Goal: Information Seeking & Learning: Learn about a topic

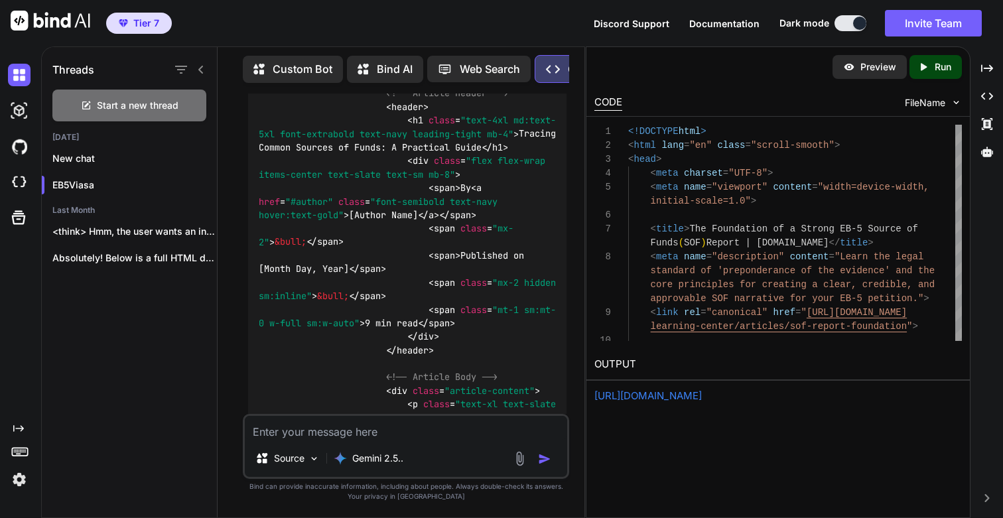
scroll to position [112465, 0]
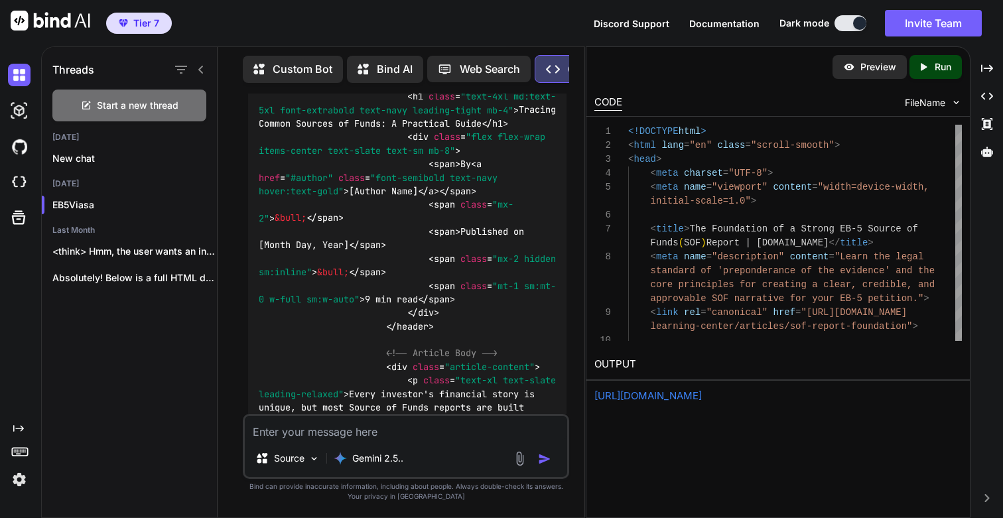
click at [930, 63] on icon "Created with Pixso." at bounding box center [925, 67] width 17 height 12
click at [676, 393] on link "[URL][DOMAIN_NAME]" at bounding box center [647, 395] width 107 height 13
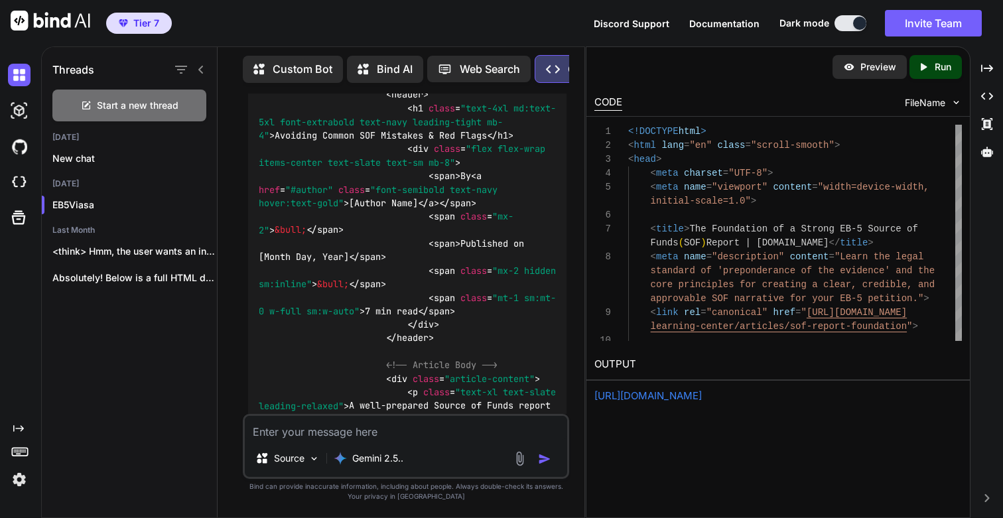
scroll to position [119122, 0]
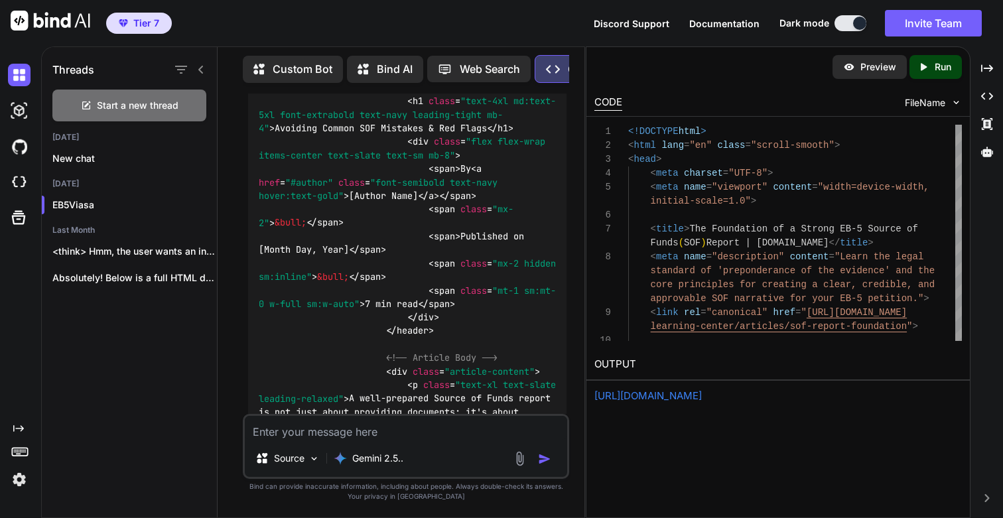
click at [935, 66] on p "Run" at bounding box center [942, 66] width 17 height 13
click at [656, 395] on link "[URL][DOMAIN_NAME]" at bounding box center [647, 395] width 107 height 13
drag, startPoint x: 278, startPoint y: 279, endPoint x: 538, endPoint y: 282, distance: 260.6
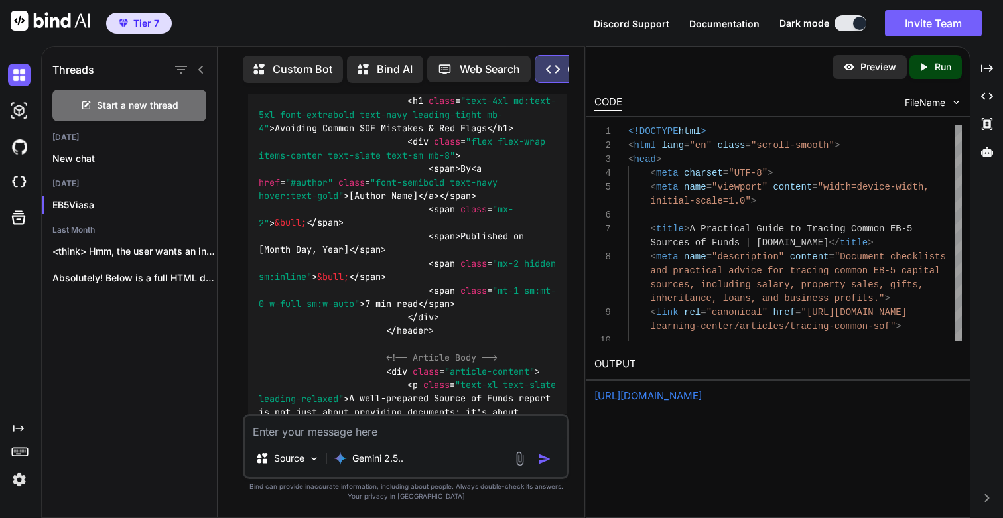
copy code "/learning-center/articles/tracing-common-sof"
drag, startPoint x: 304, startPoint y: 210, endPoint x: 556, endPoint y: 214, distance: 252.0
copy h3 "Tracing Common Sources of Funds: A Practical Guide"
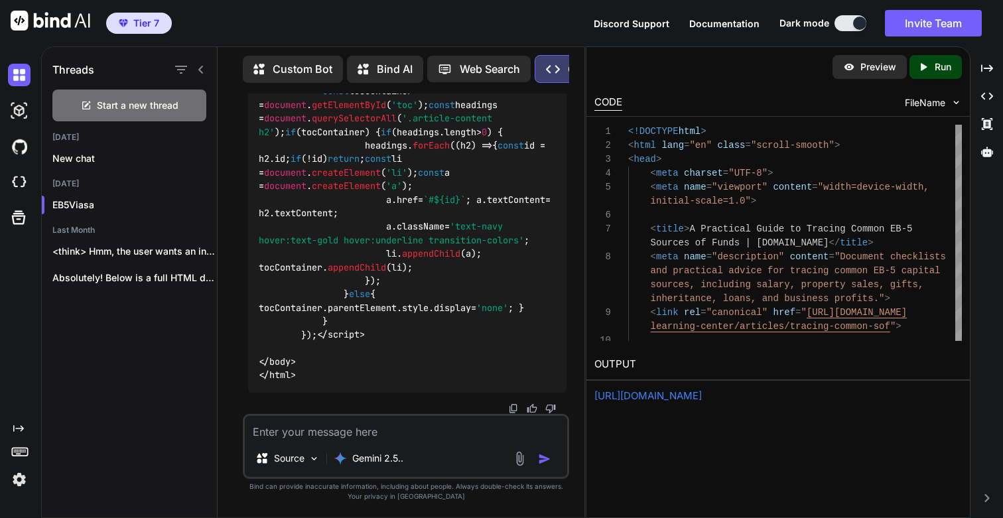
scroll to position [126390, 0]
click at [934, 69] on p "Run" at bounding box center [942, 66] width 17 height 13
click at [662, 396] on link "[URL][DOMAIN_NAME]" at bounding box center [647, 395] width 107 height 13
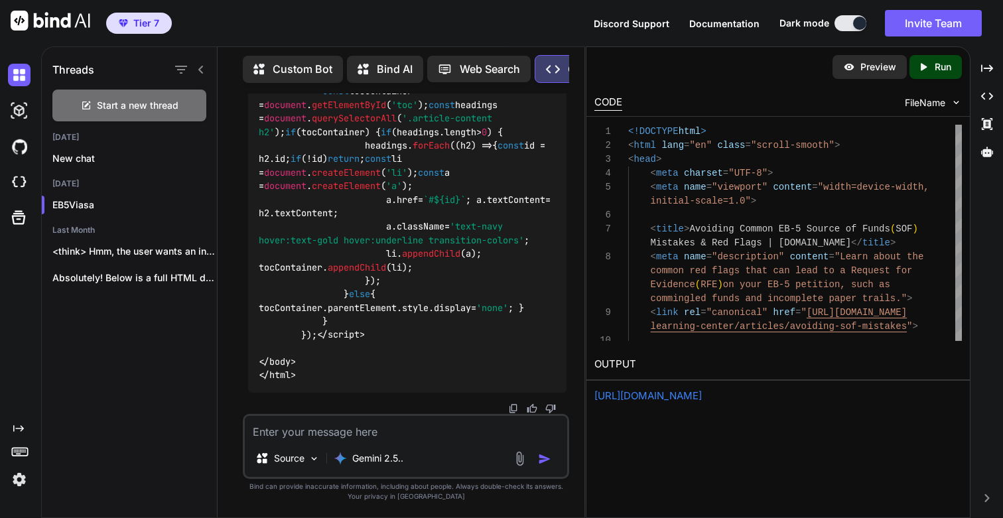
drag, startPoint x: 278, startPoint y: 176, endPoint x: 558, endPoint y: 177, distance: 280.5
copy code "/learning-center/articles/avoiding-sof-mistakes"
drag, startPoint x: 303, startPoint y: 141, endPoint x: 515, endPoint y: 143, distance: 212.2
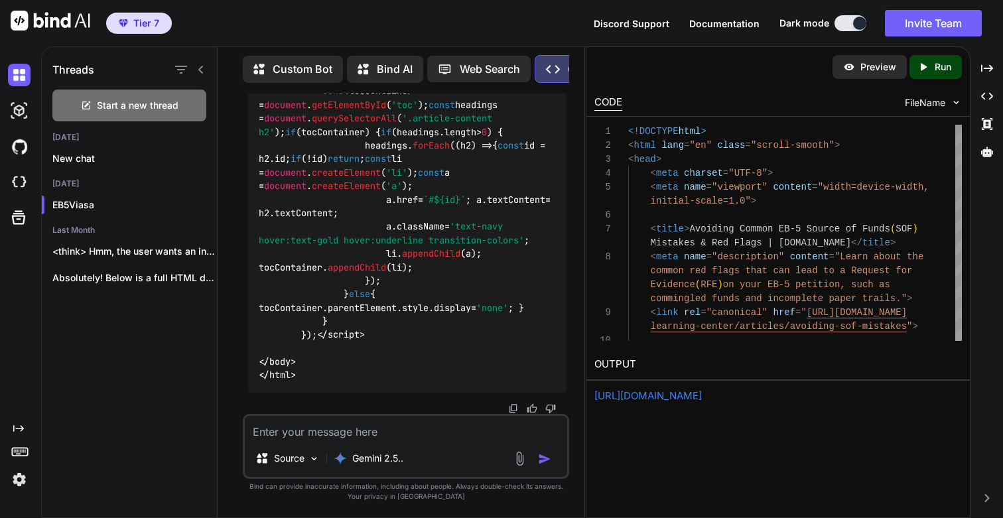
copy h3 "Avoiding Common SOF Mistakes & Red Flags"
click at [314, 433] on textarea at bounding box center [406, 428] width 322 height 24
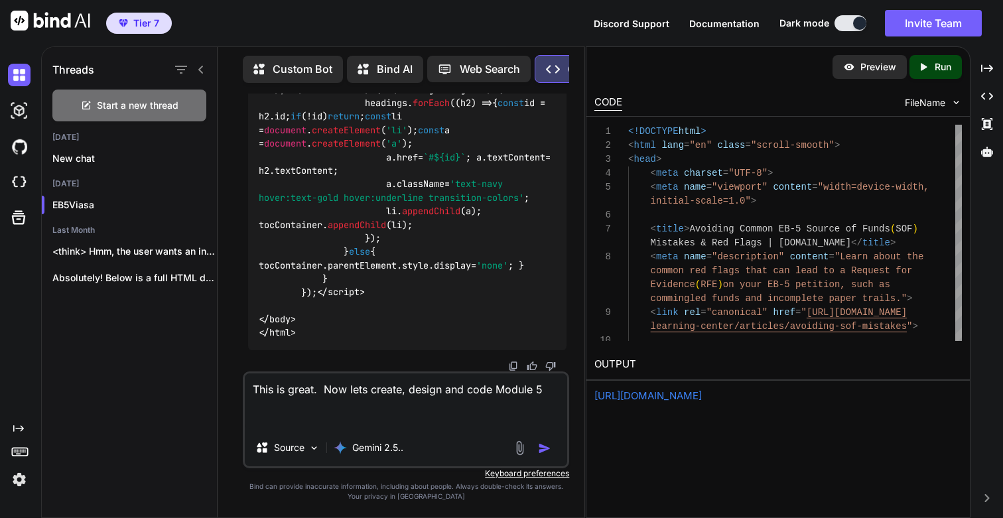
paste textarea "Building Your Expert Team Success in EB-5 requires a team of professionals. Lea…"
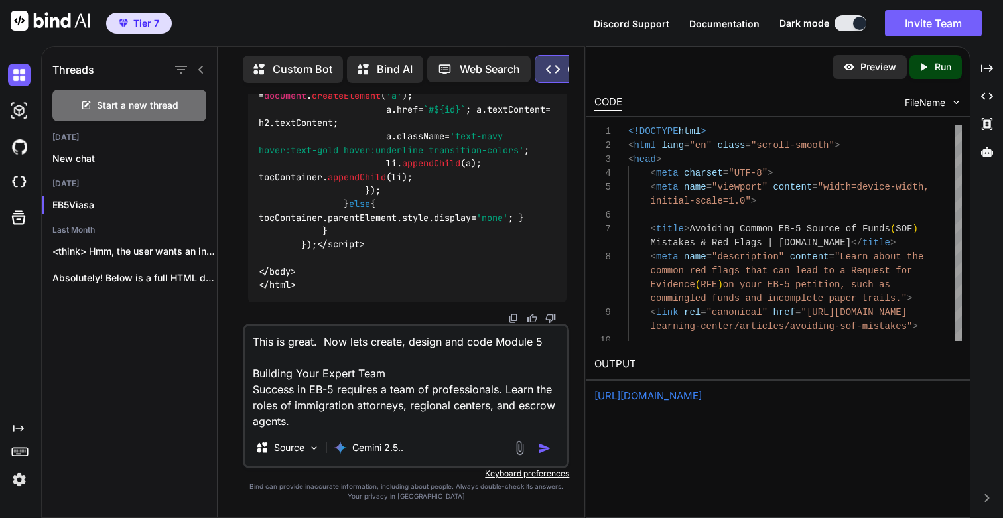
type textarea "This is great. Now lets create, design and code Module 5 Building Your Expert T…"
click at [542, 448] on img "button" at bounding box center [544, 448] width 13 height 13
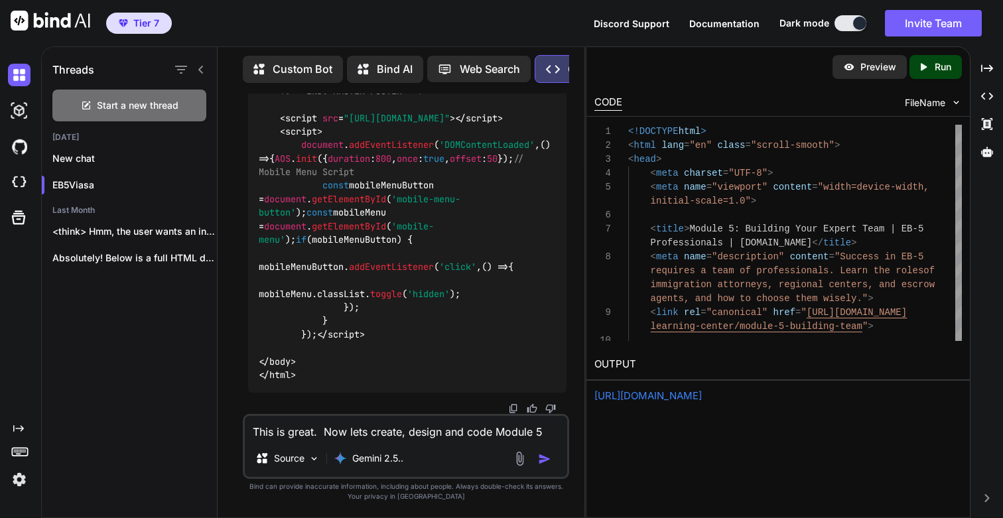
scroll to position [133139, 0]
click at [932, 78] on div "Created with Pixso. Run" at bounding box center [935, 67] width 52 height 24
click at [630, 393] on link "[URL][DOMAIN_NAME]" at bounding box center [647, 395] width 107 height 13
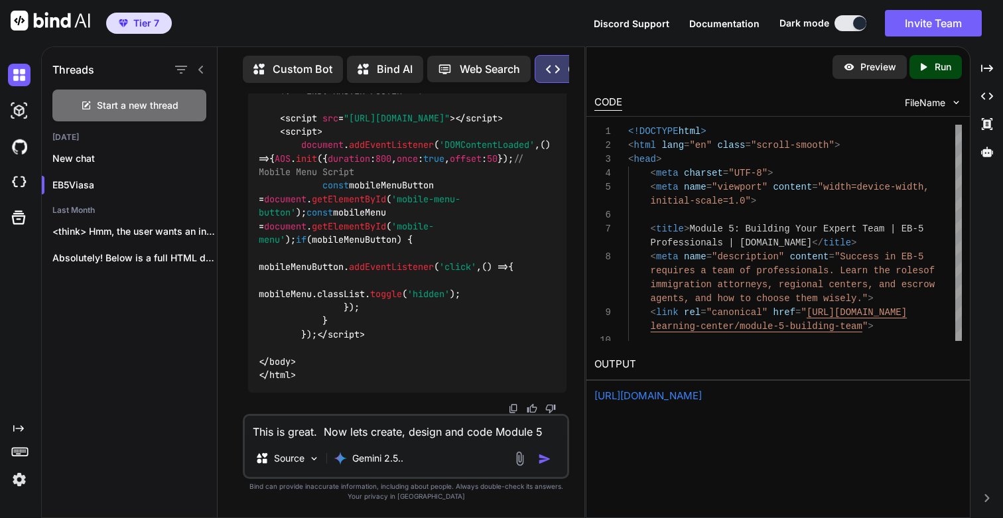
drag, startPoint x: 276, startPoint y: 273, endPoint x: 510, endPoint y: 274, distance: 233.4
copy code "/learning-center/module-5-building-team"
click at [319, 431] on textarea "This is great. Now lets create, design and code Module 5 Building Your Expert T…" at bounding box center [406, 428] width 322 height 24
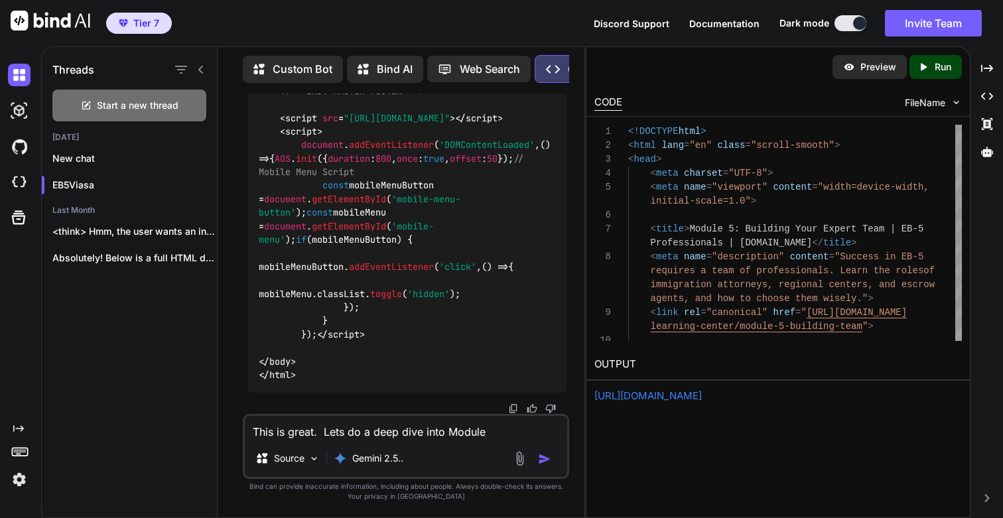
type textarea "This is great. Lets do a deep dive into Module 5"
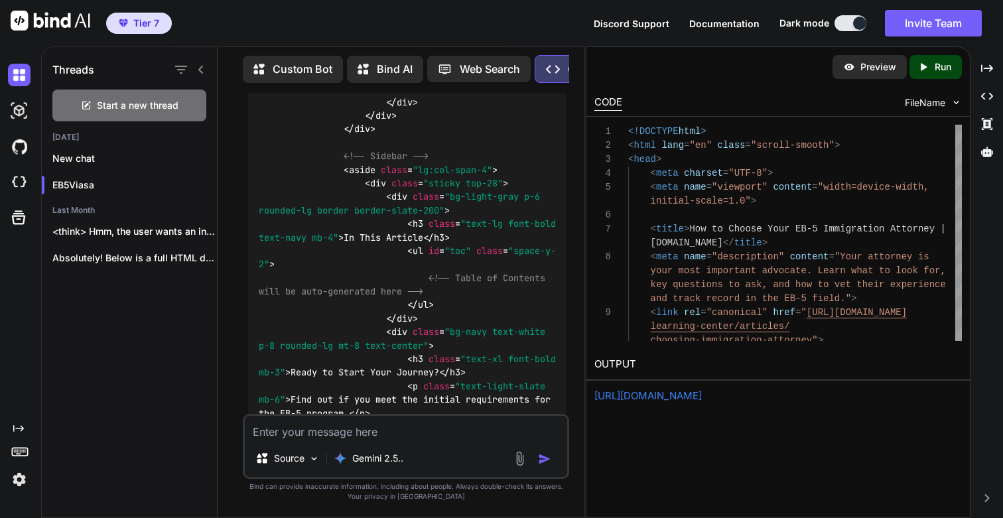
scroll to position [141892, 0]
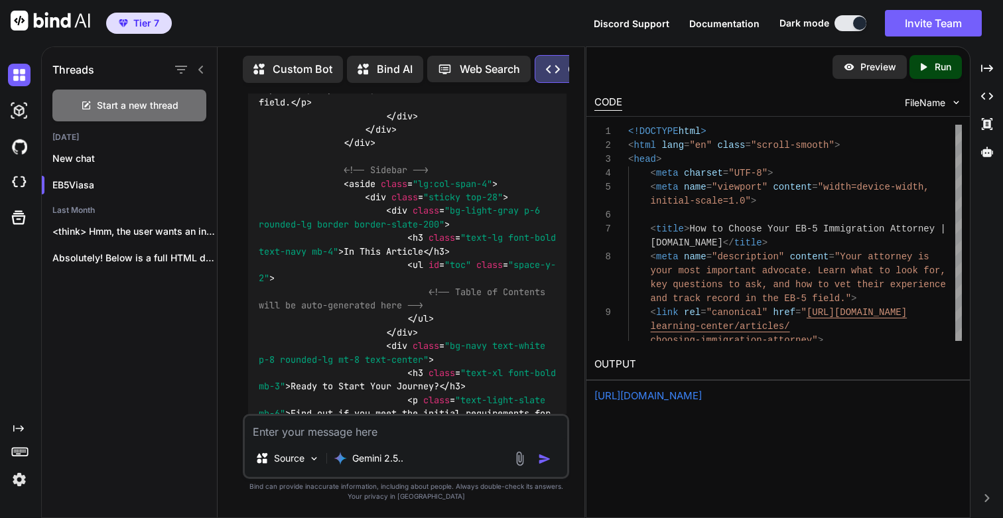
click at [940, 68] on p "Run" at bounding box center [942, 66] width 17 height 13
click at [661, 396] on link "[URL][DOMAIN_NAME]" at bounding box center [647, 395] width 107 height 13
drag, startPoint x: 302, startPoint y: 155, endPoint x: 502, endPoint y: 156, distance: 199.6
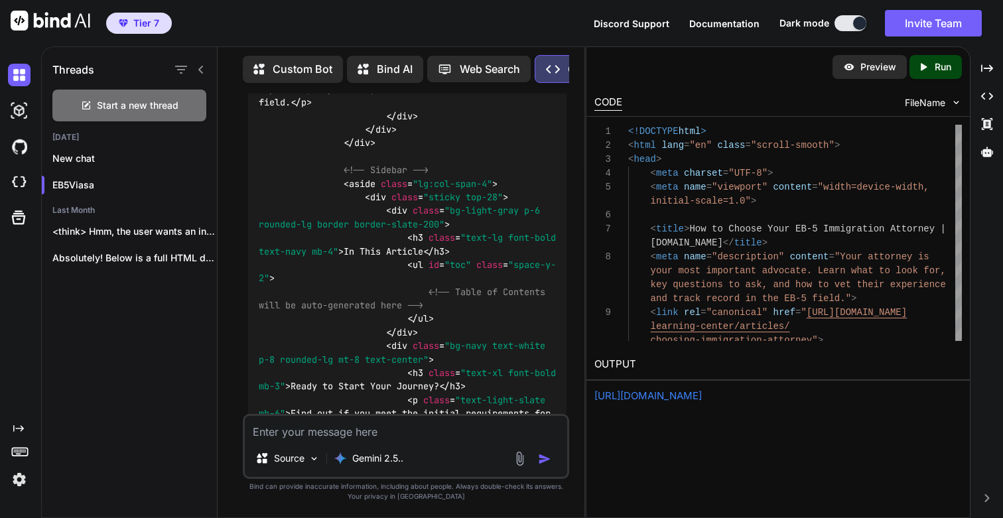
copy h3 "How to Choose Your Immigration Attorney"
drag, startPoint x: 278, startPoint y: 225, endPoint x: 290, endPoint y: 239, distance: 18.8
copy code "/learning-center/articles/choosing-immigration-attorney"
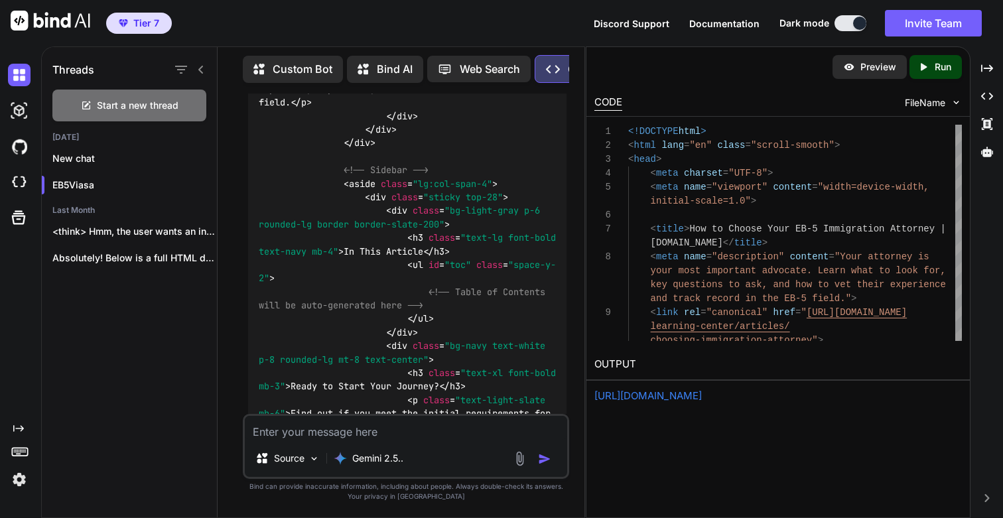
drag, startPoint x: 301, startPoint y: 151, endPoint x: 503, endPoint y: 158, distance: 202.3
copy h3 "How to Choose Your Immigration Attorney"
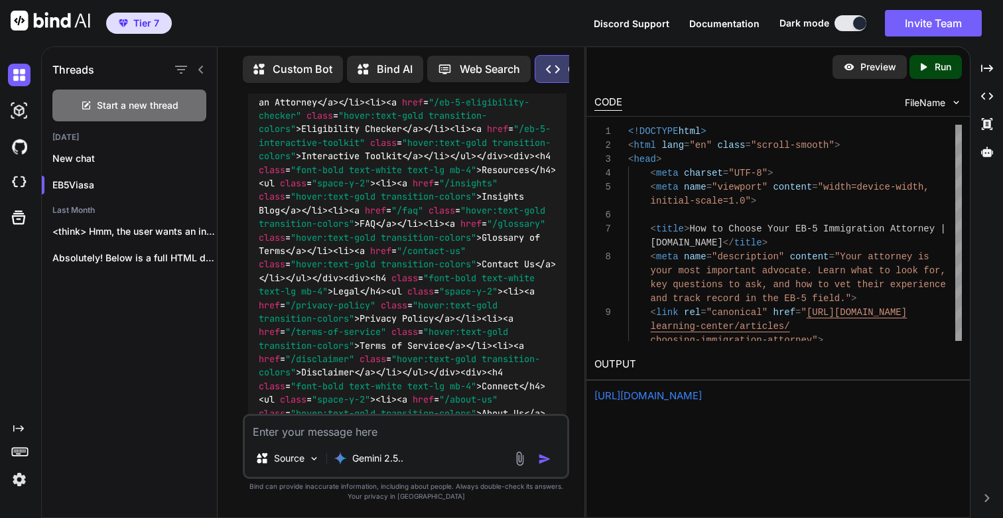
scroll to position [148922, 0]
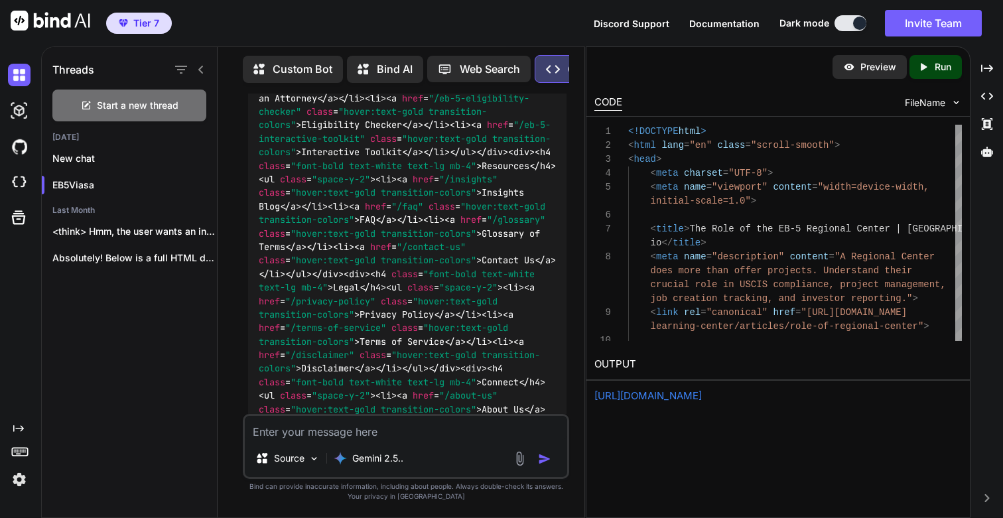
click at [947, 71] on p "Run" at bounding box center [942, 66] width 17 height 13
click at [694, 398] on link "[URL][DOMAIN_NAME]" at bounding box center [647, 395] width 107 height 13
drag, startPoint x: 278, startPoint y: 210, endPoint x: 255, endPoint y: 223, distance: 27.3
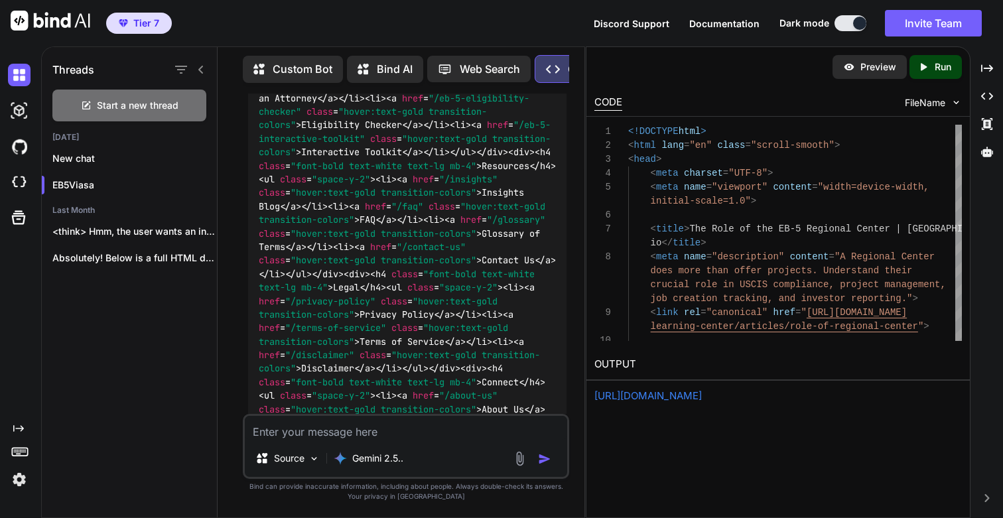
copy code "/learning-center/articles/role-of-regional-center"
drag, startPoint x: 304, startPoint y: 139, endPoint x: 452, endPoint y: 141, distance: 148.5
copy h3 "The Role of the Regional Center"
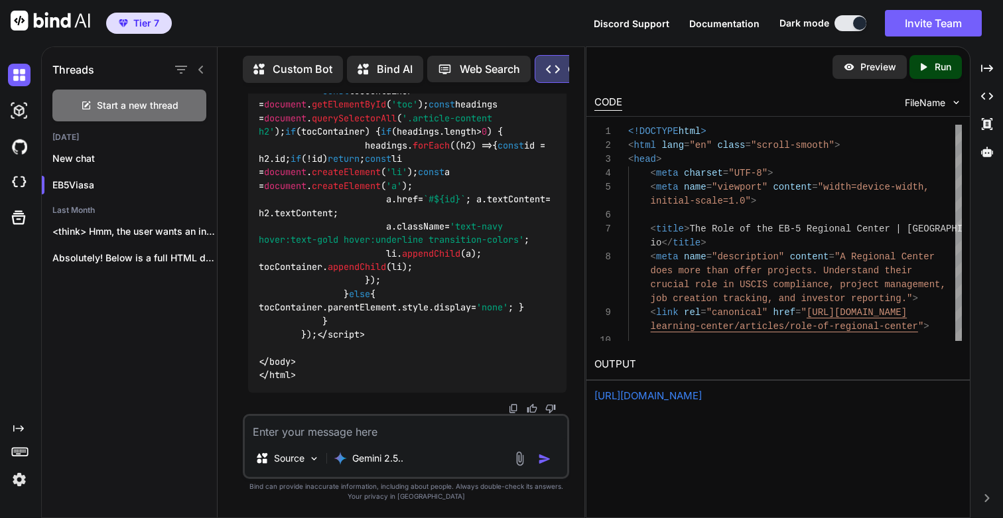
scroll to position [155864, 0]
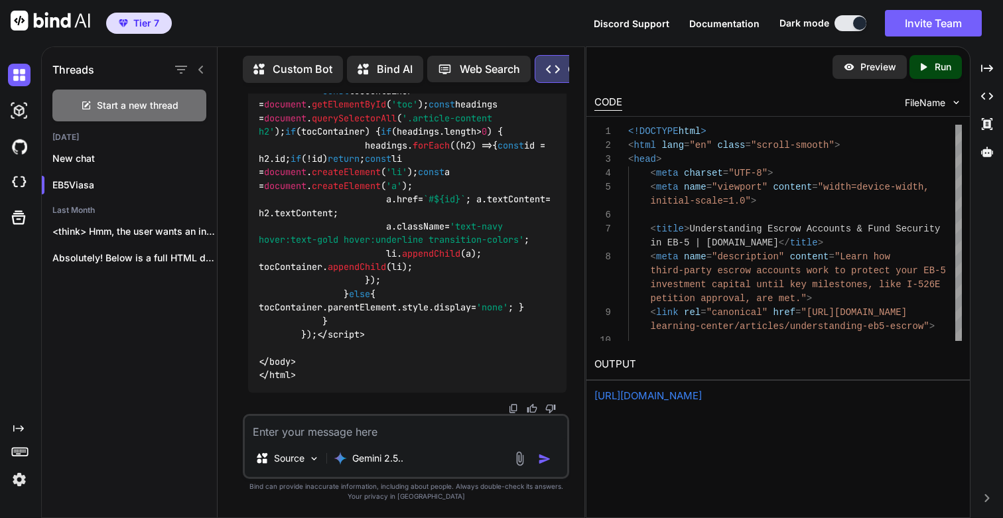
click at [935, 71] on p "Run" at bounding box center [942, 66] width 17 height 13
click at [659, 398] on link "[URL][DOMAIN_NAME]" at bounding box center [647, 395] width 107 height 13
drag, startPoint x: 277, startPoint y: 227, endPoint x: 261, endPoint y: 235, distance: 17.8
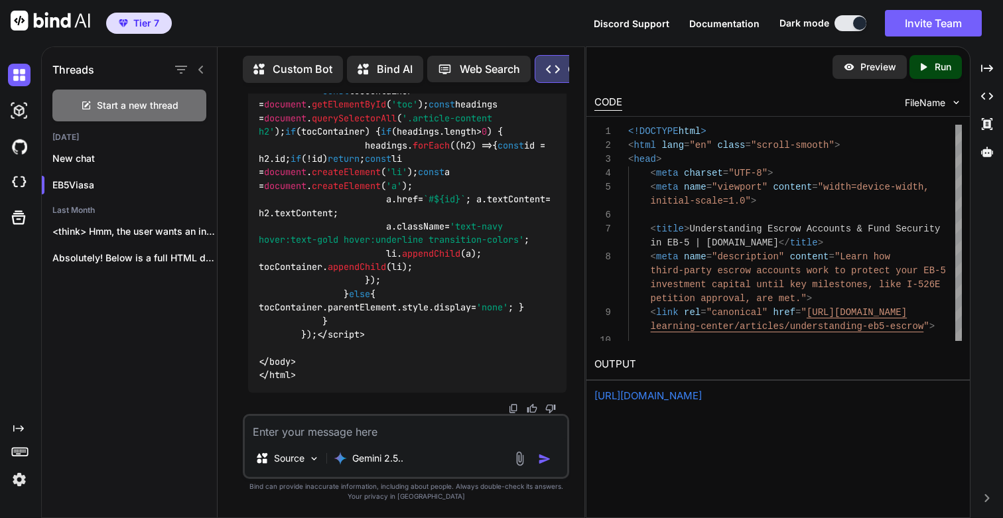
drag, startPoint x: 305, startPoint y: 157, endPoint x: 487, endPoint y: 158, distance: 181.7
click at [334, 431] on textarea at bounding box center [406, 428] width 322 height 24
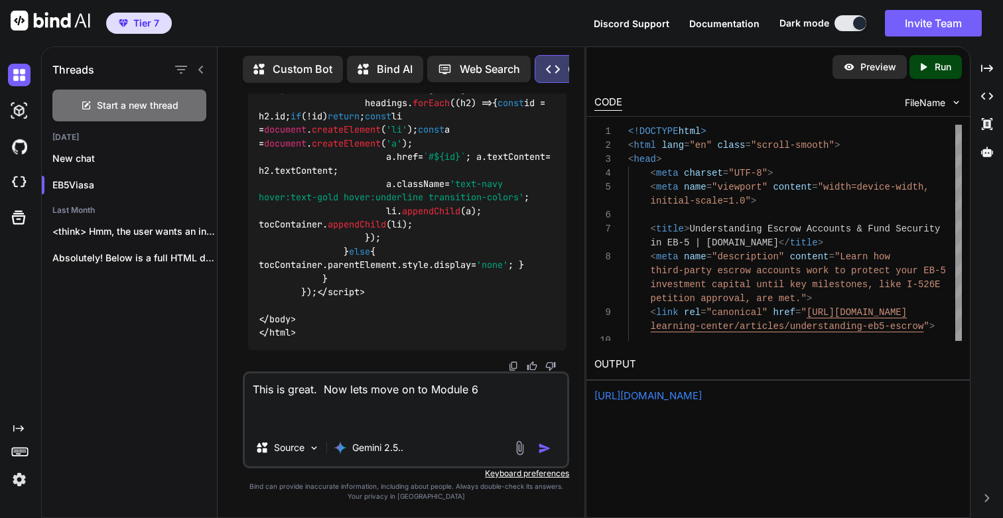
paste textarea "Your Future in the U.S. The journey doesn't end with approval. Understand the p…"
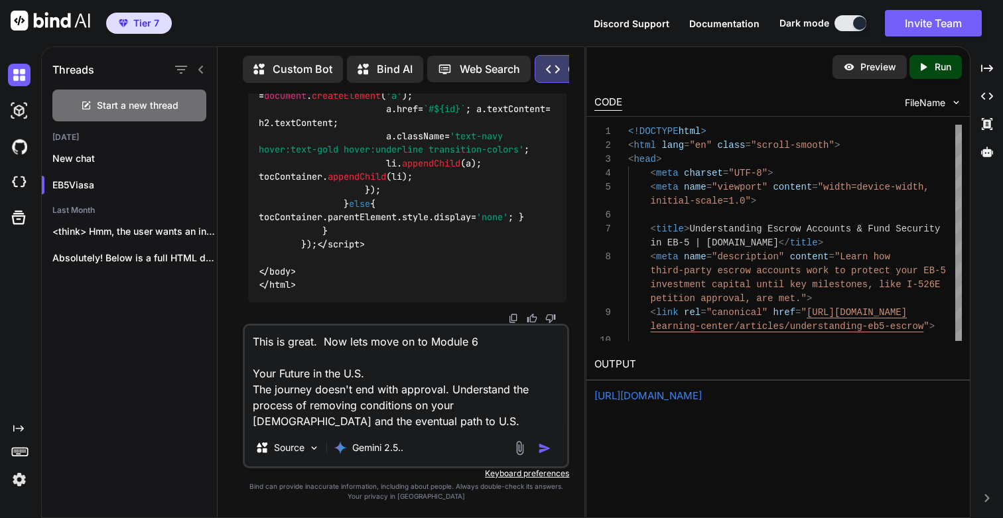
type textarea "This is great. Now lets move on to Module 6 Your Future in the U.S. The journey…"
click at [546, 444] on img "button" at bounding box center [544, 448] width 13 height 13
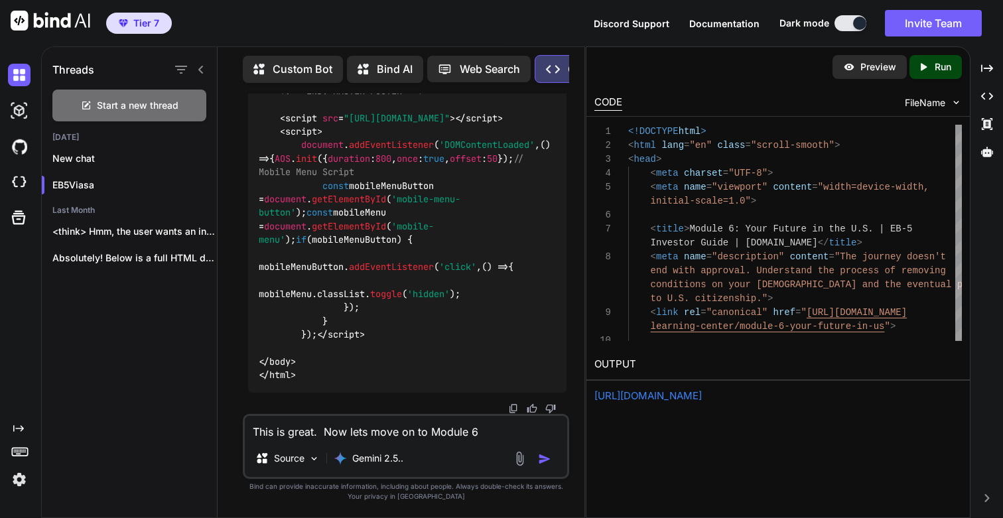
scroll to position [162842, 0]
click at [936, 72] on p "Run" at bounding box center [942, 66] width 17 height 13
click at [648, 398] on link "[URL][DOMAIN_NAME]" at bounding box center [647, 395] width 107 height 13
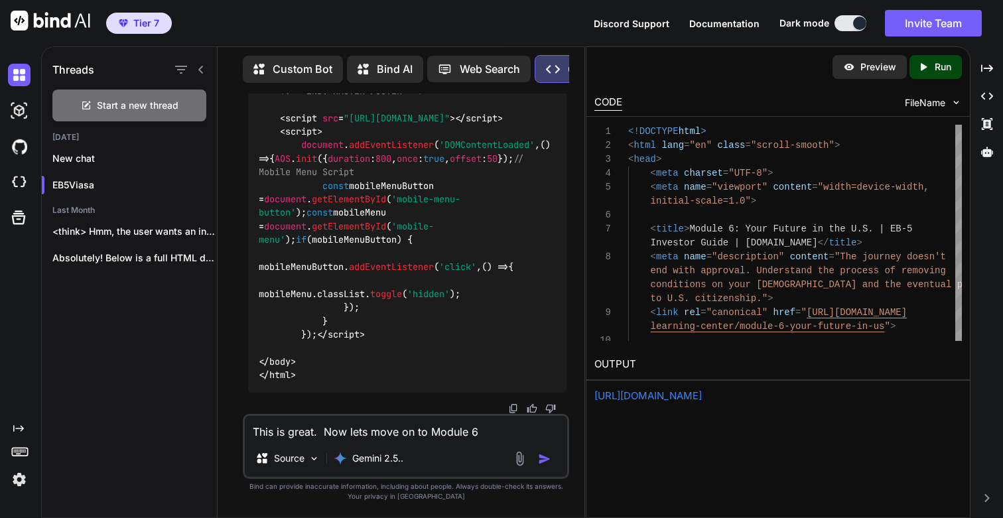
scroll to position [162768, 0]
drag, startPoint x: 279, startPoint y: 218, endPoint x: 530, endPoint y: 217, distance: 250.6
